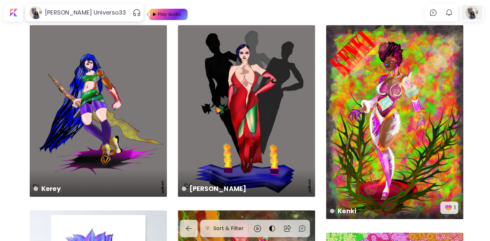
click at [475, 15] on div at bounding box center [472, 12] width 21 height 15
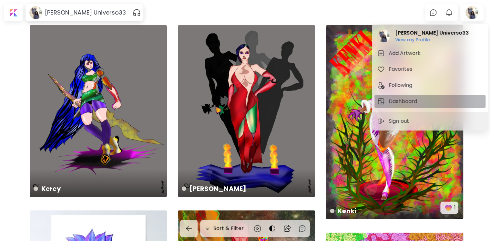
click at [426, 100] on span "Dashboard" at bounding box center [430, 101] width 106 height 8
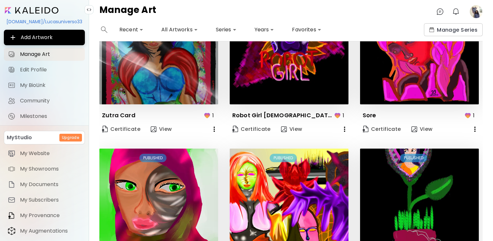
scroll to position [474, 0]
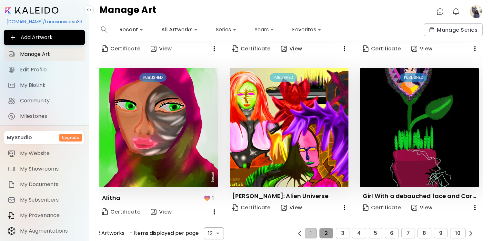
click at [325, 230] on span "2" at bounding box center [326, 233] width 3 height 6
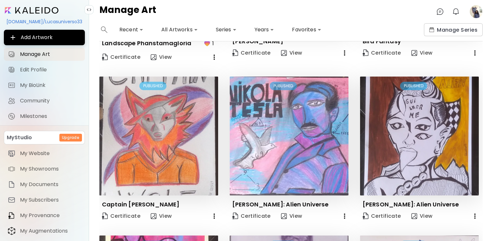
scroll to position [466, 0]
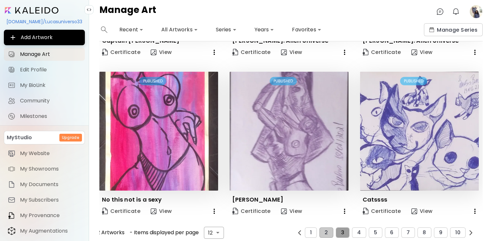
click at [342, 229] on span "3" at bounding box center [342, 232] width 3 height 6
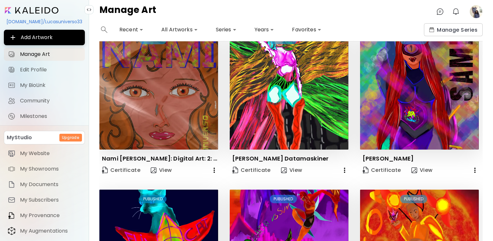
scroll to position [462, 0]
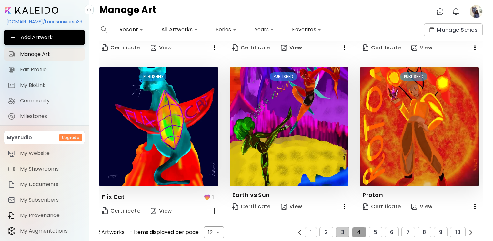
click at [362, 227] on button "4" at bounding box center [359, 232] width 14 height 10
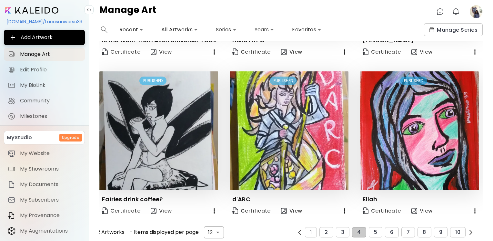
click at [482, 201] on div "Edit PUBLISHED Dream Certificate View Edit PUBLISHED Pricess Vartelha Certifica…" at bounding box center [290, 140] width 383 height 199
click at [373, 227] on button "5" at bounding box center [376, 232] width 14 height 10
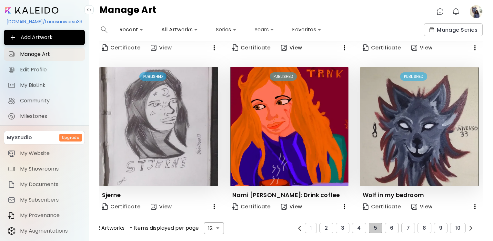
scroll to position [458, 0]
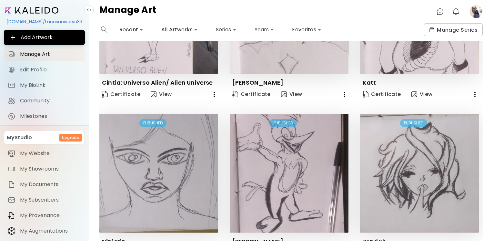
scroll to position [447, 0]
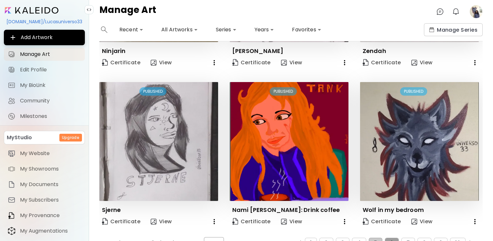
click at [394, 238] on button "6" at bounding box center [392, 243] width 14 height 10
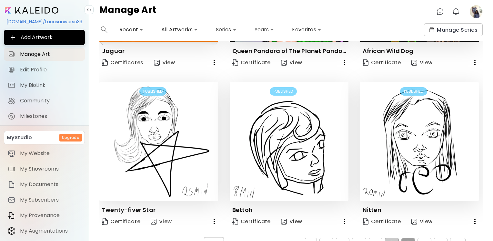
click at [402, 240] on button "7" at bounding box center [409, 243] width 14 height 10
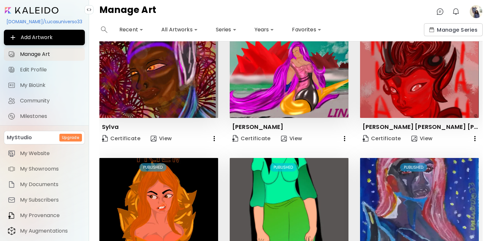
scroll to position [462, 0]
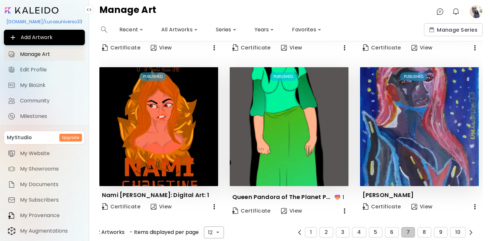
click at [423, 233] on div "12 Artworks - Items displayed per page 12 ** ​ 1 2 3 4 5 6 7 8 9 10" at bounding box center [286, 232] width 380 height 12
click at [424, 230] on button "8" at bounding box center [425, 232] width 14 height 10
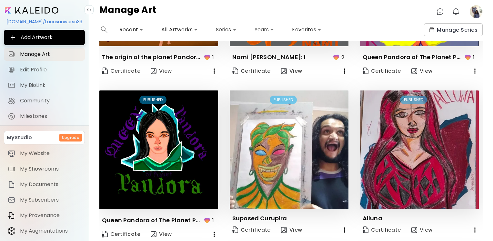
scroll to position [56, 0]
